Goal: Transaction & Acquisition: Purchase product/service

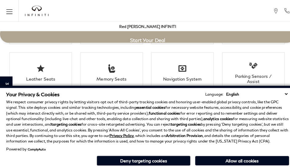
scroll to position [1064, 0]
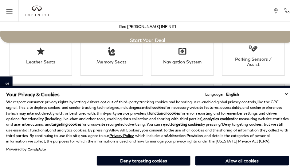
scroll to position [1064, 0]
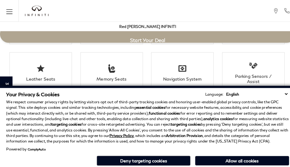
click at [153, 101] on p "We respect consumer privacy rights by letting visitors opt out of third-party t…" at bounding box center [144, 120] width 277 height 44
click at [153, 137] on p "We respect consumer privacy rights by letting visitors opt out of third-party t…" at bounding box center [144, 120] width 277 height 44
click at [28, 75] on div "Leather Seats" at bounding box center [40, 77] width 44 height 5
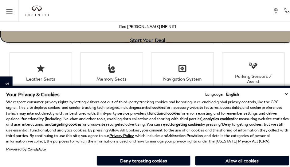
click at [61, 39] on link "Start Your Deal" at bounding box center [145, 33] width 290 height 17
